Goal: Navigation & Orientation: Find specific page/section

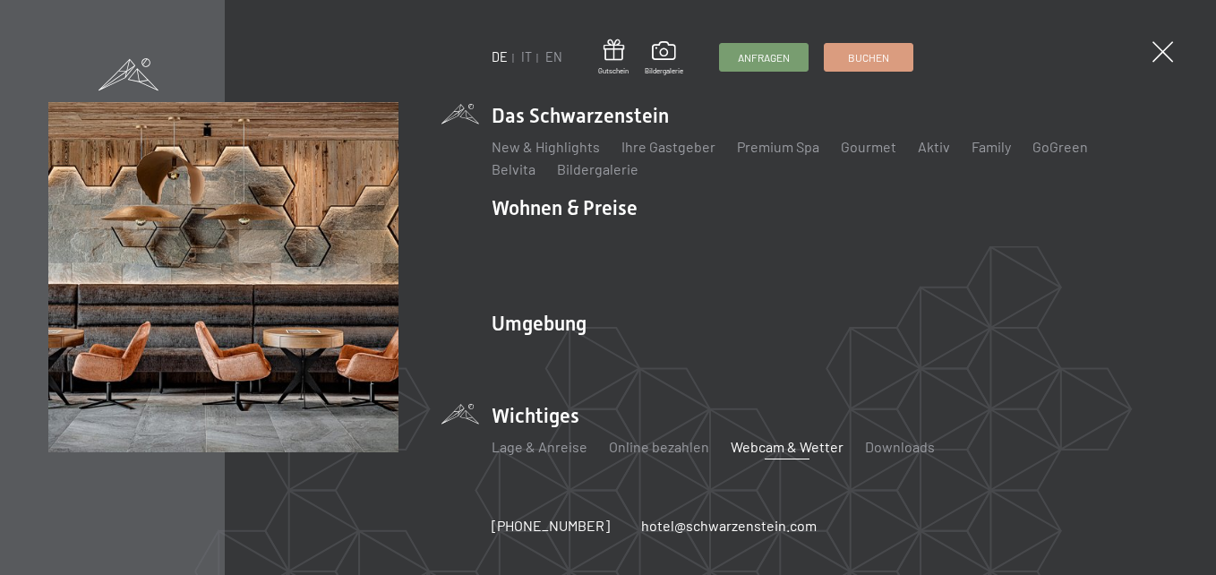
click at [762, 438] on link "Webcam & Wetter" at bounding box center [787, 446] width 113 height 17
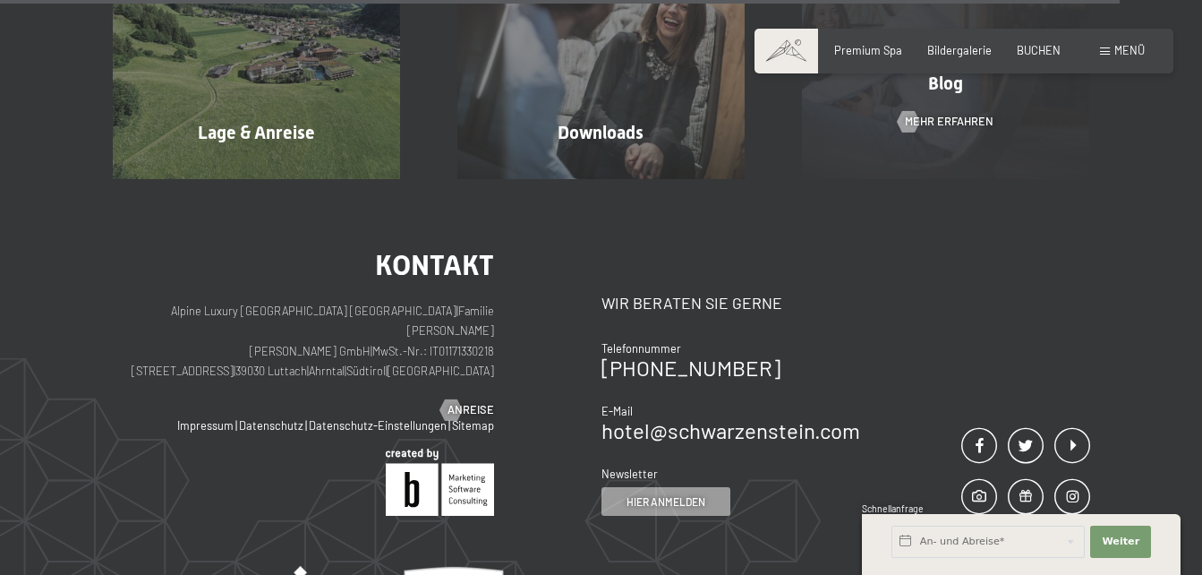
scroll to position [4925, 0]
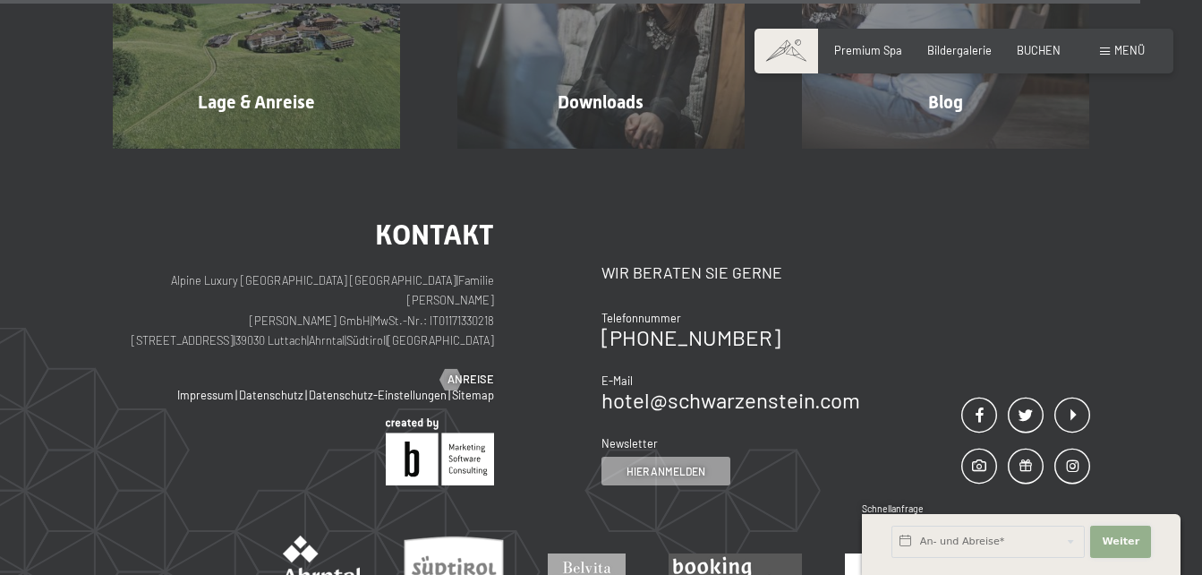
click at [1120, 544] on span "Weiter" at bounding box center [1121, 542] width 38 height 14
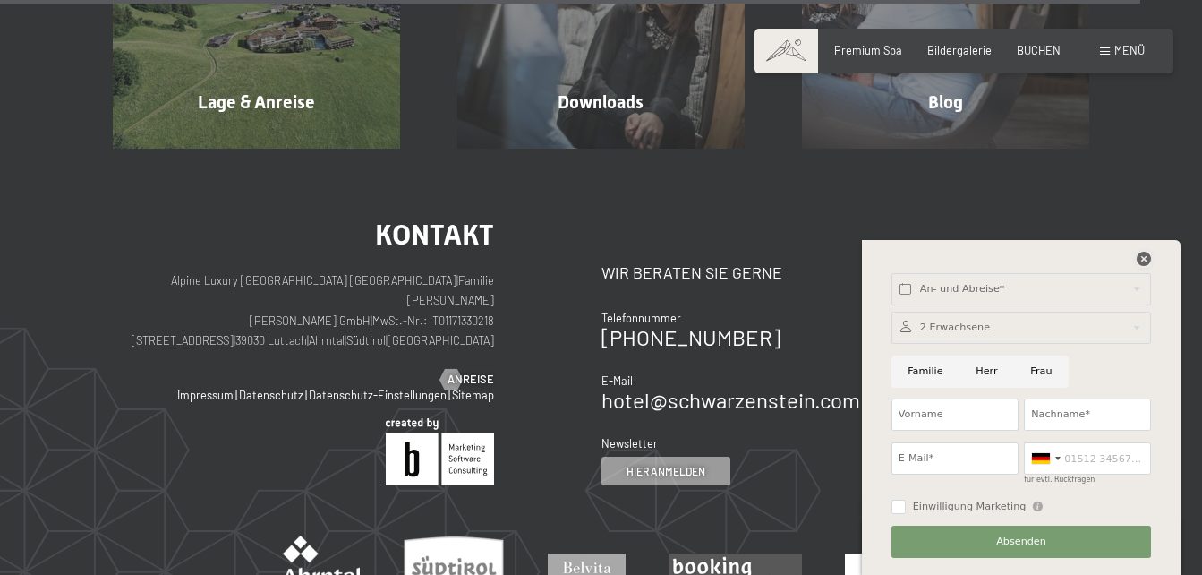
click at [1146, 257] on icon at bounding box center [1144, 259] width 14 height 14
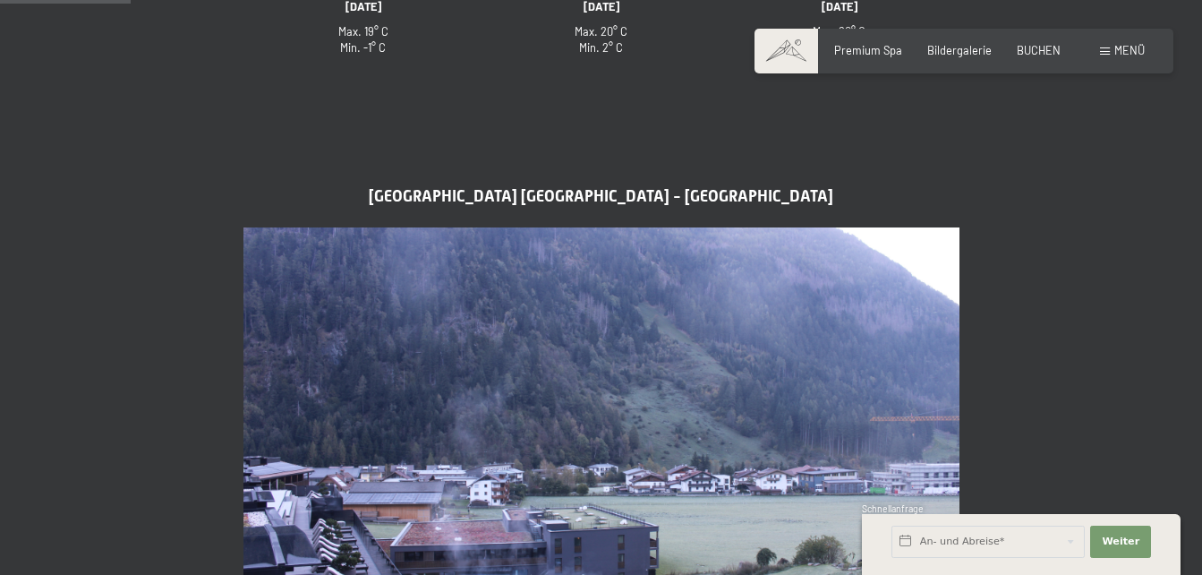
scroll to position [0, 0]
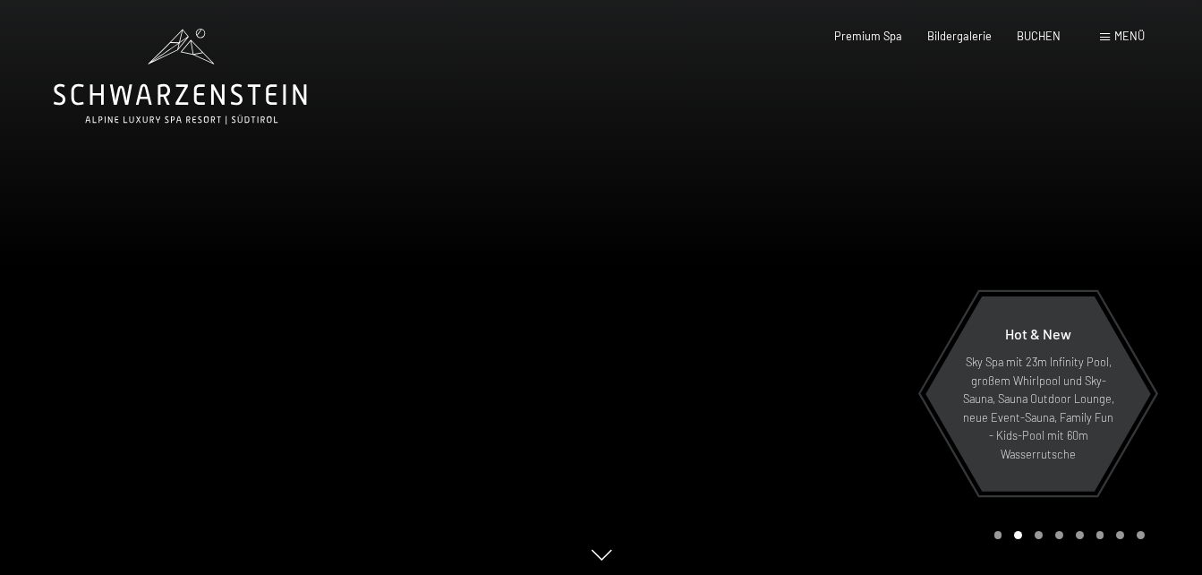
click at [1112, 37] on div "Menü" at bounding box center [1122, 37] width 45 height 16
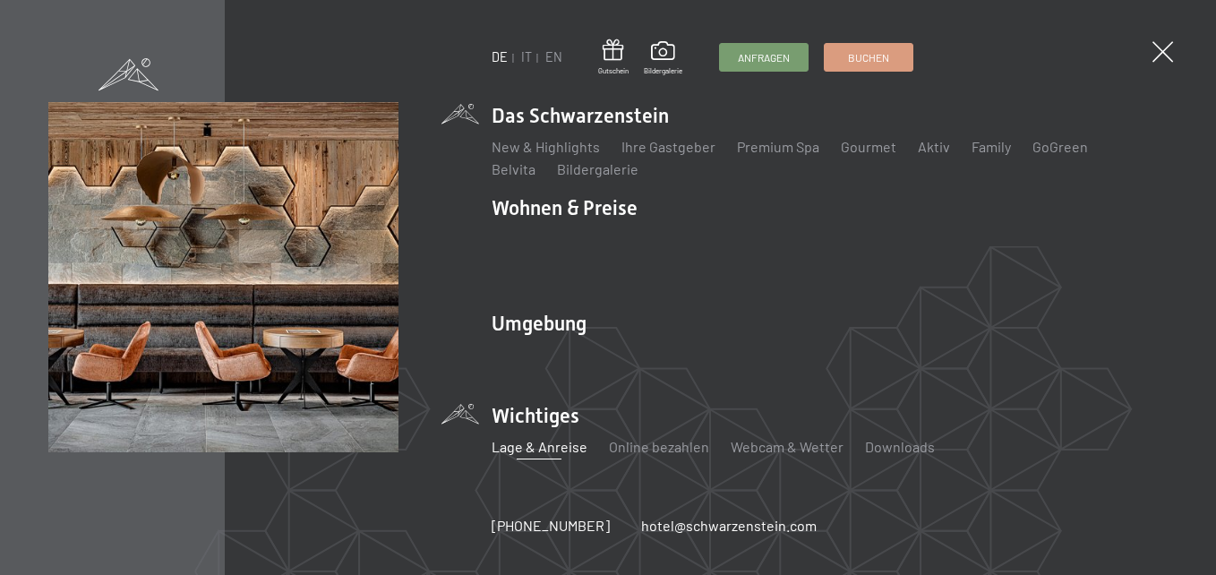
click at [563, 438] on link "Lage & Anreise" at bounding box center [540, 446] width 96 height 17
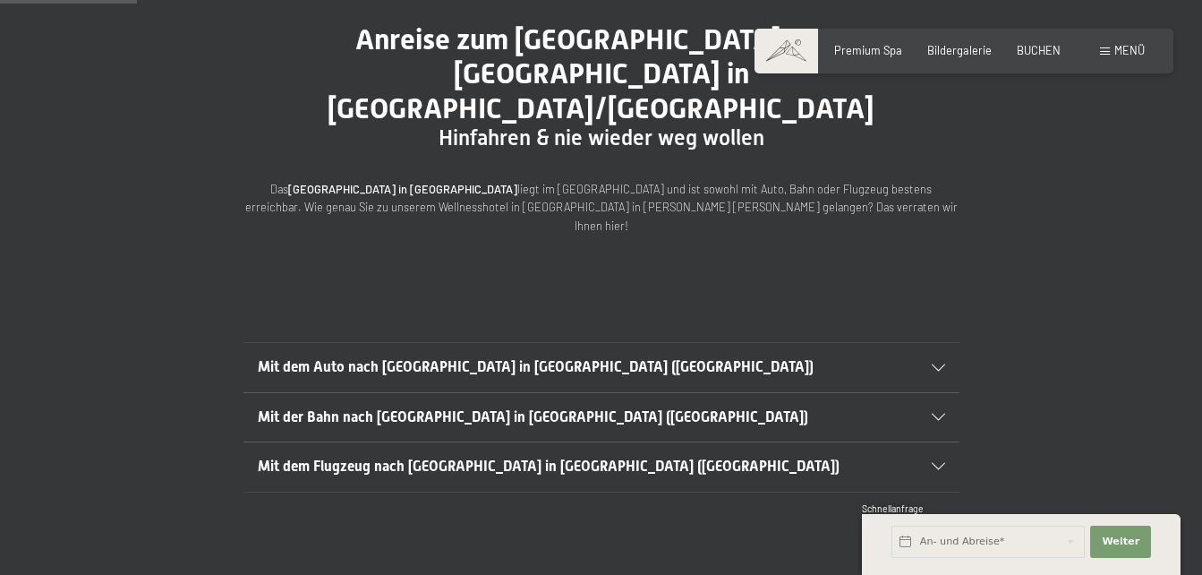
scroll to position [179, 0]
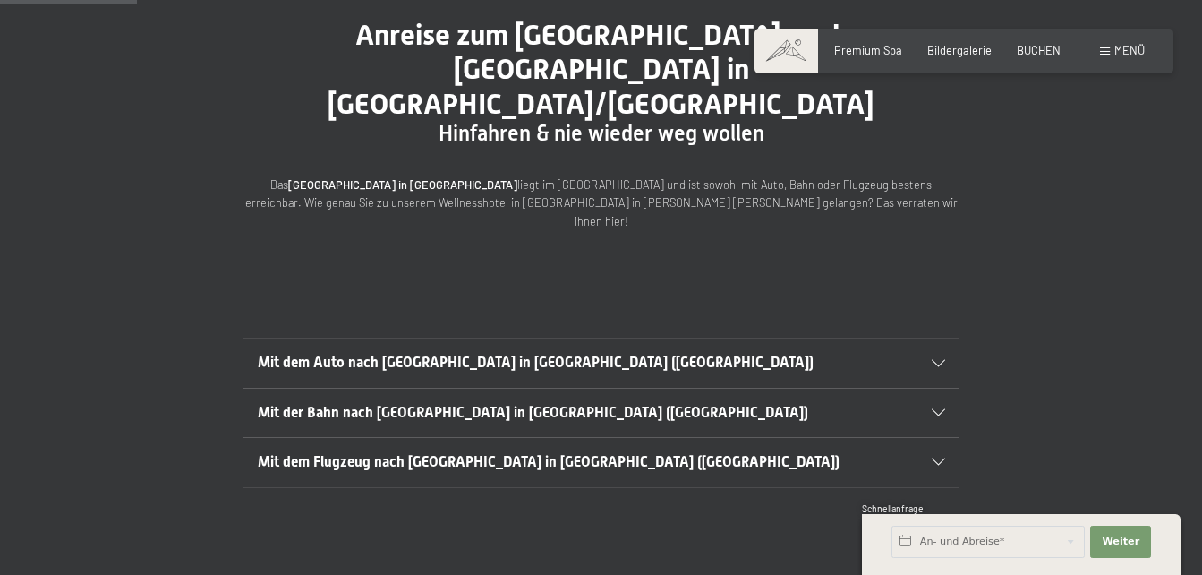
click at [400, 354] on span "Mit dem Auto nach [GEOGRAPHIC_DATA] in [GEOGRAPHIC_DATA] ([GEOGRAPHIC_DATA])" at bounding box center [536, 362] width 556 height 17
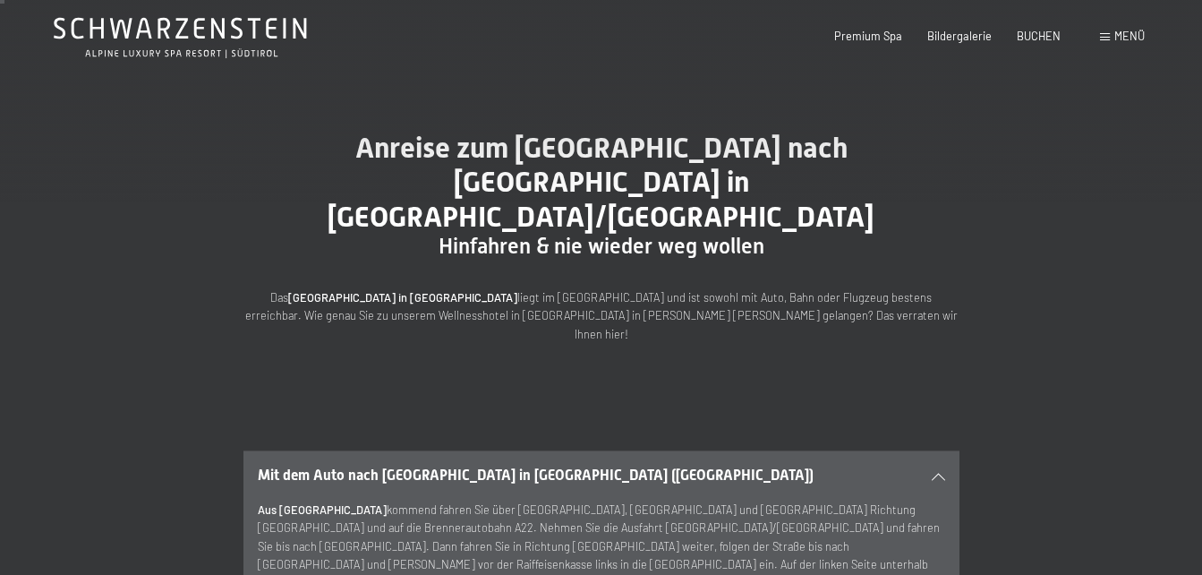
scroll to position [0, 0]
